Goal: Navigation & Orientation: Understand site structure

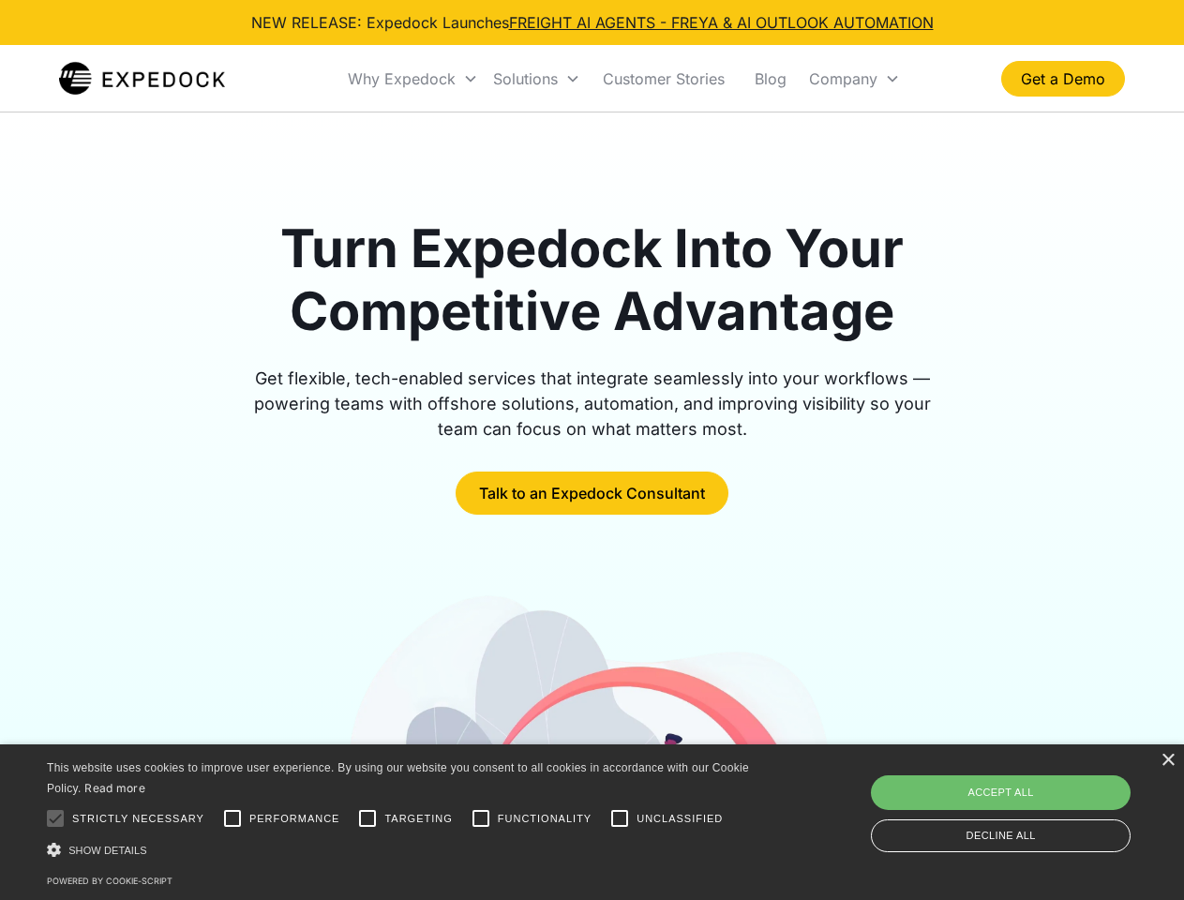
click at [413, 79] on div "Why Expedock" at bounding box center [402, 78] width 108 height 19
click at [536, 79] on div "Solutions" at bounding box center [525, 78] width 65 height 19
click at [854, 79] on div "Company" at bounding box center [843, 78] width 68 height 19
click at [55, 818] on div at bounding box center [55, 817] width 37 height 37
click at [232, 818] on input "Performance" at bounding box center [232, 817] width 37 height 37
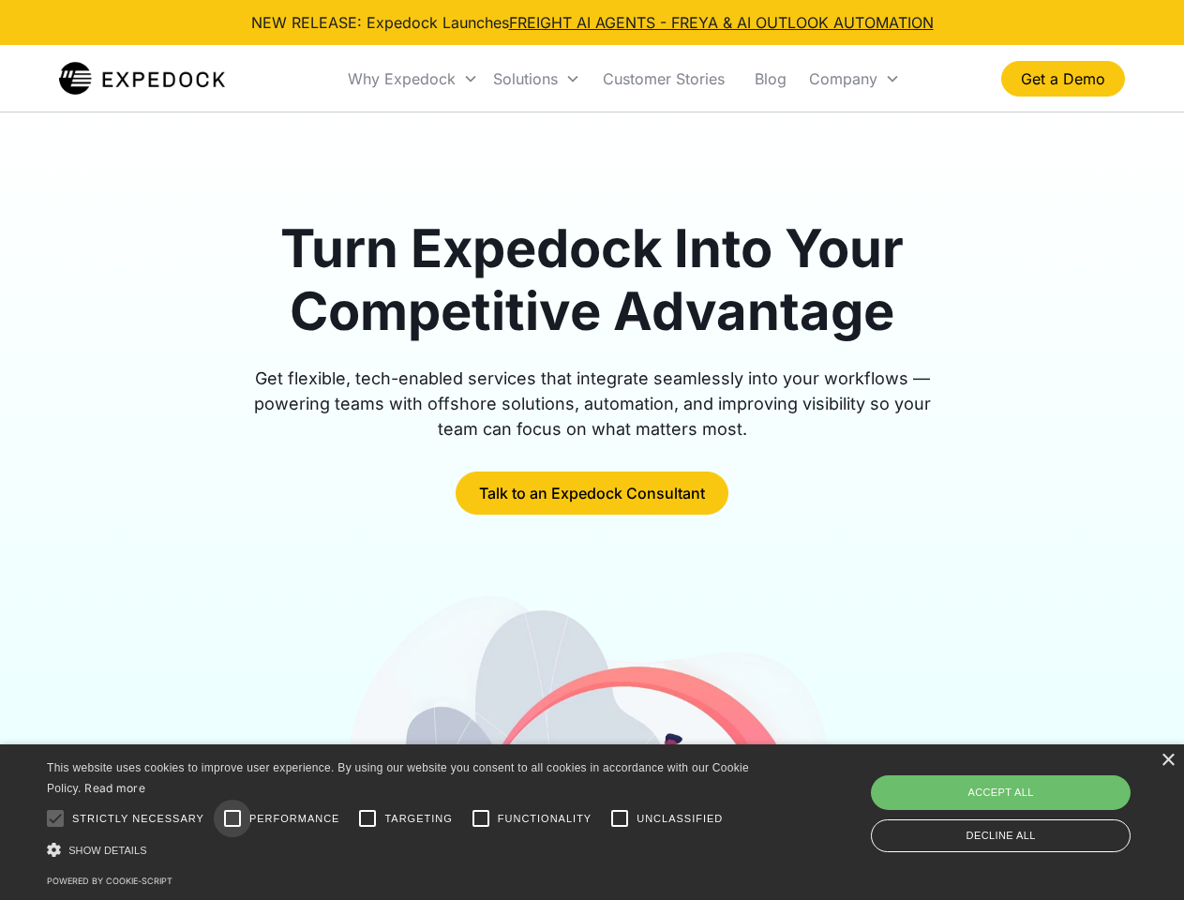
checkbox input "true"
click at [367, 818] on input "Targeting" at bounding box center [367, 817] width 37 height 37
checkbox input "true"
click at [481, 818] on input "Functionality" at bounding box center [480, 817] width 37 height 37
checkbox input "true"
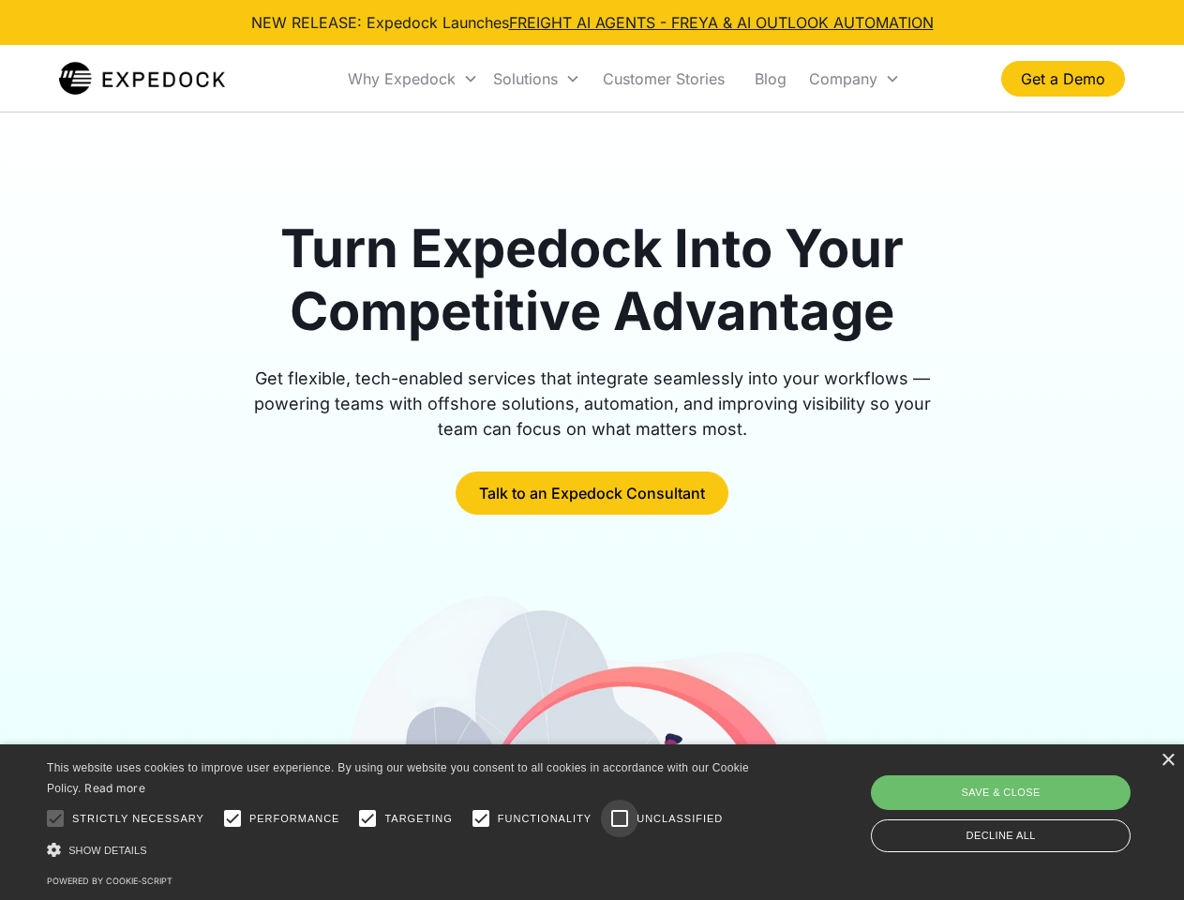
click at [619, 818] on input "Unclassified" at bounding box center [619, 817] width 37 height 37
checkbox input "true"
click at [401, 849] on div "Show details Hide details" at bounding box center [401, 850] width 708 height 20
